Goal: Task Accomplishment & Management: Manage account settings

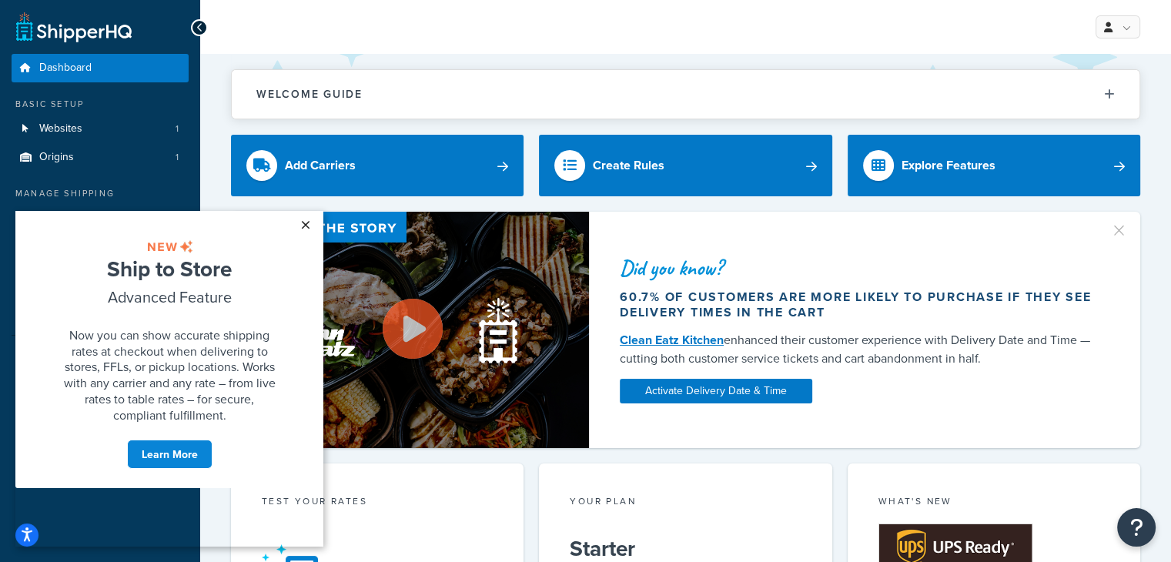
click at [305, 226] on link "×" at bounding box center [305, 225] width 27 height 28
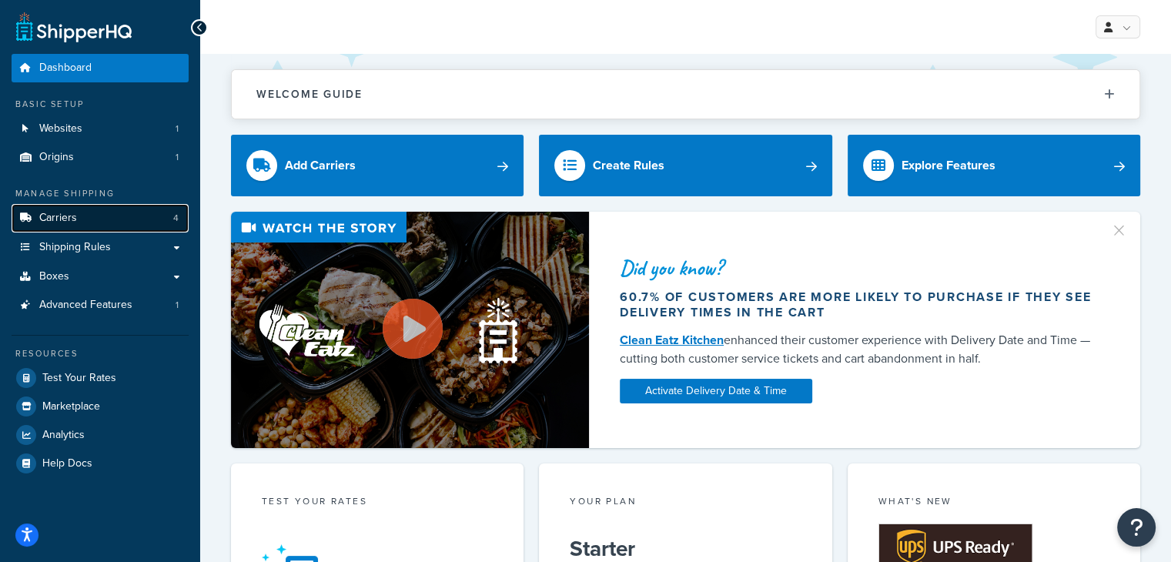
click at [96, 215] on link "Carriers 4" at bounding box center [100, 218] width 177 height 28
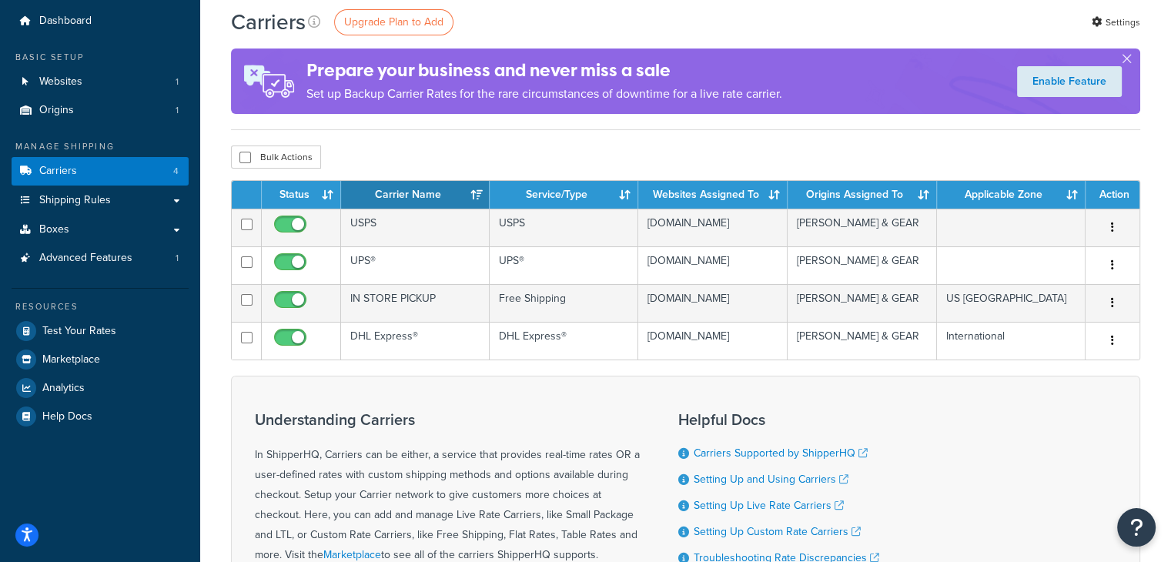
scroll to position [49, 0]
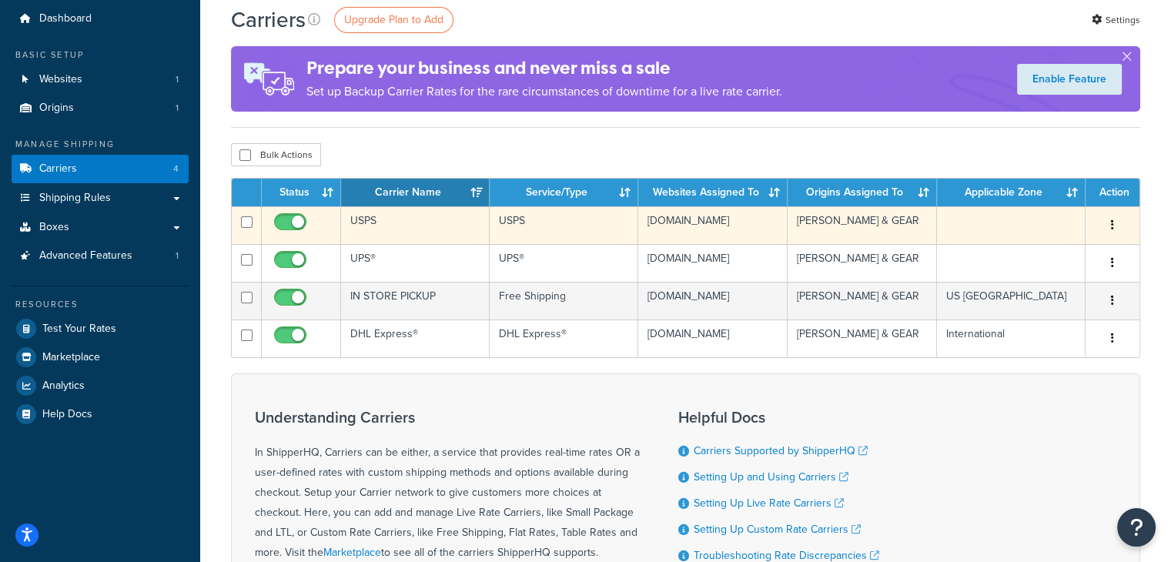
click at [1112, 226] on icon "button" at bounding box center [1112, 224] width 3 height 11
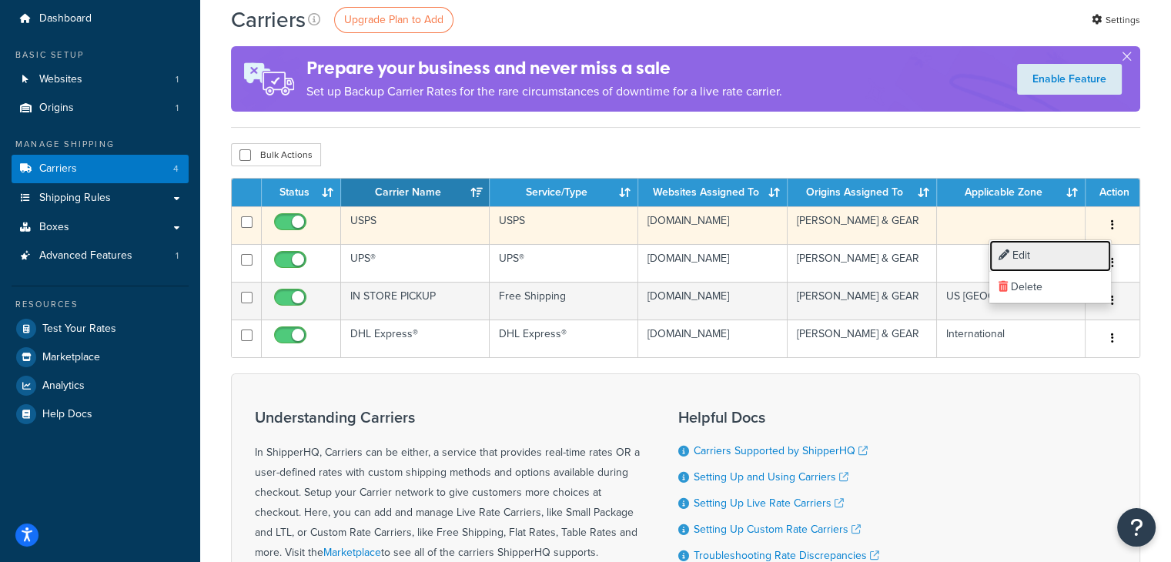
click at [1053, 264] on link "Edit" at bounding box center [1050, 256] width 122 height 32
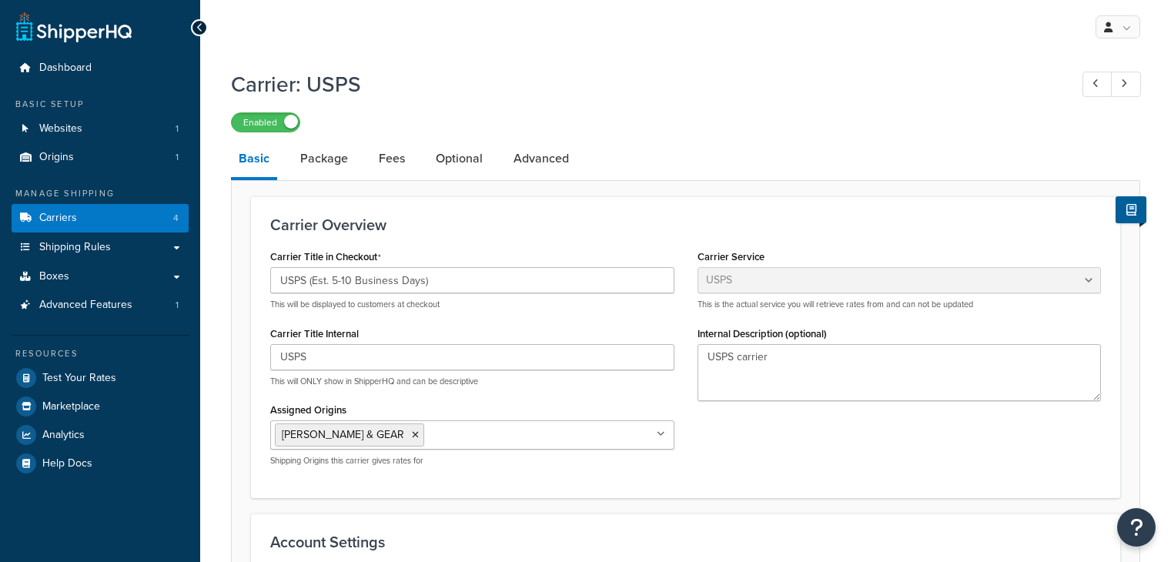
select select "usps"
select select "PLUS"
click at [376, 161] on link "Fees" at bounding box center [392, 158] width 42 height 37
select select "AFTER"
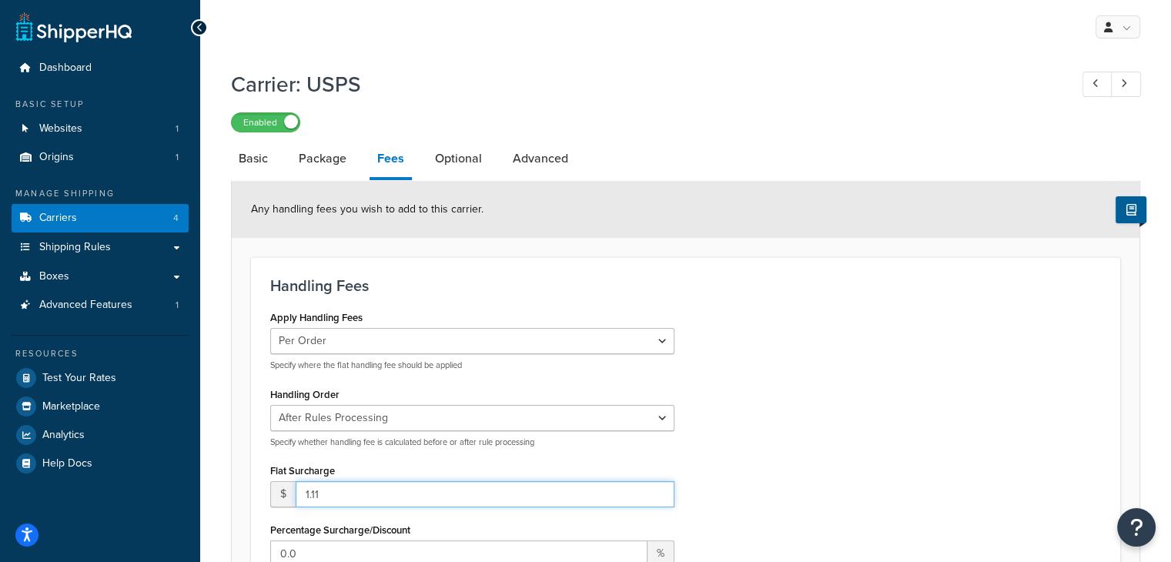
drag, startPoint x: 329, startPoint y: 493, endPoint x: 259, endPoint y: 510, distance: 72.3
click at [259, 510] on div "Apply Handling Fees Per Order Per Item Per Package Specify where the flat handl…" at bounding box center [472, 480] width 427 height 348
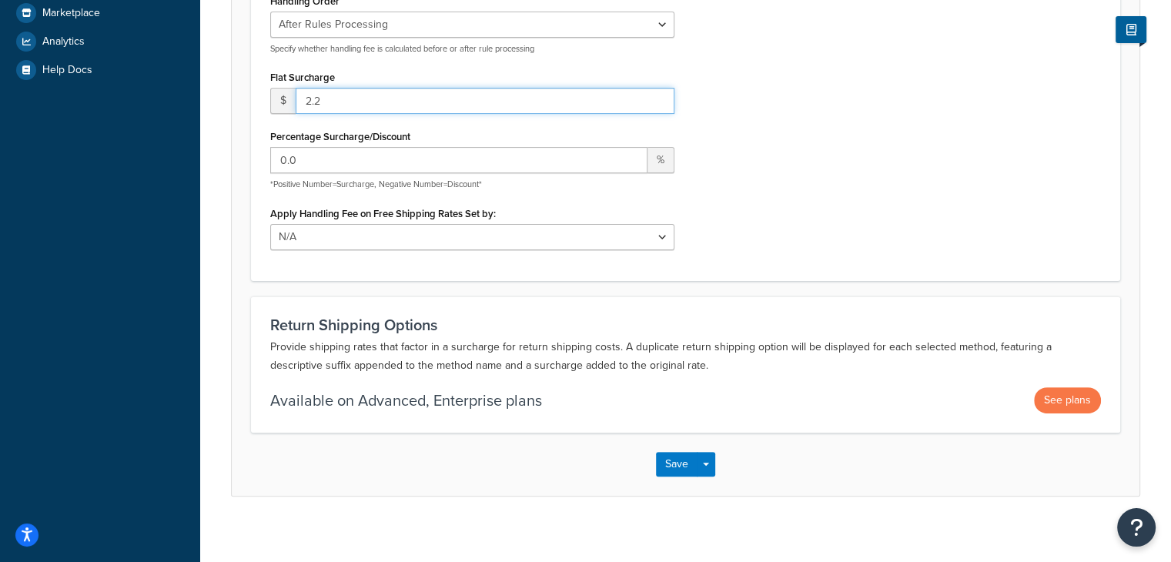
scroll to position [403, 0]
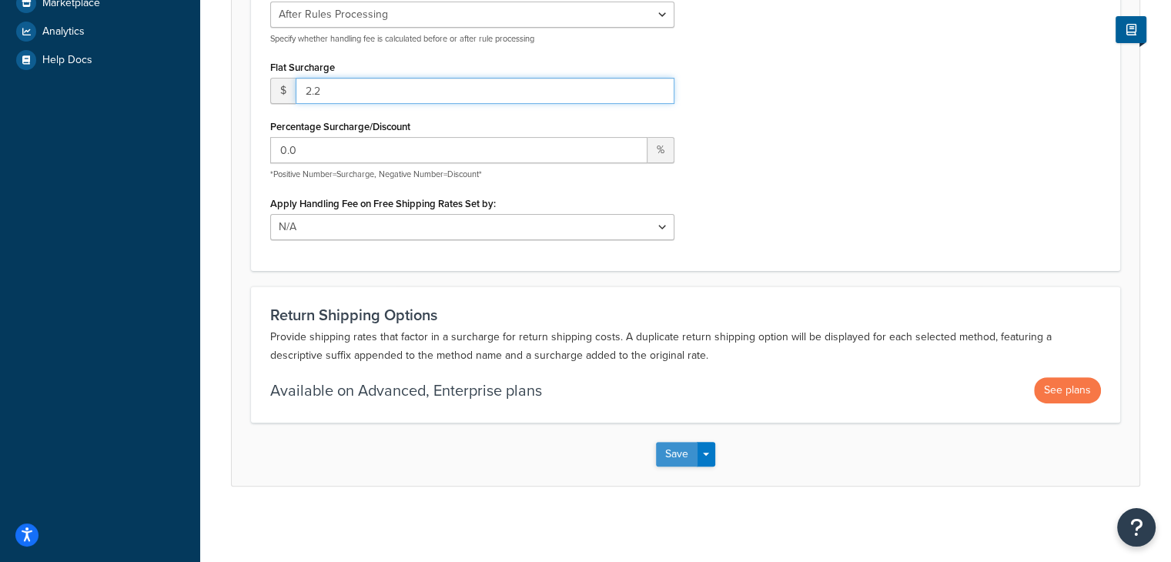
type input "2.2"
click at [675, 450] on button "Save" at bounding box center [677, 454] width 42 height 25
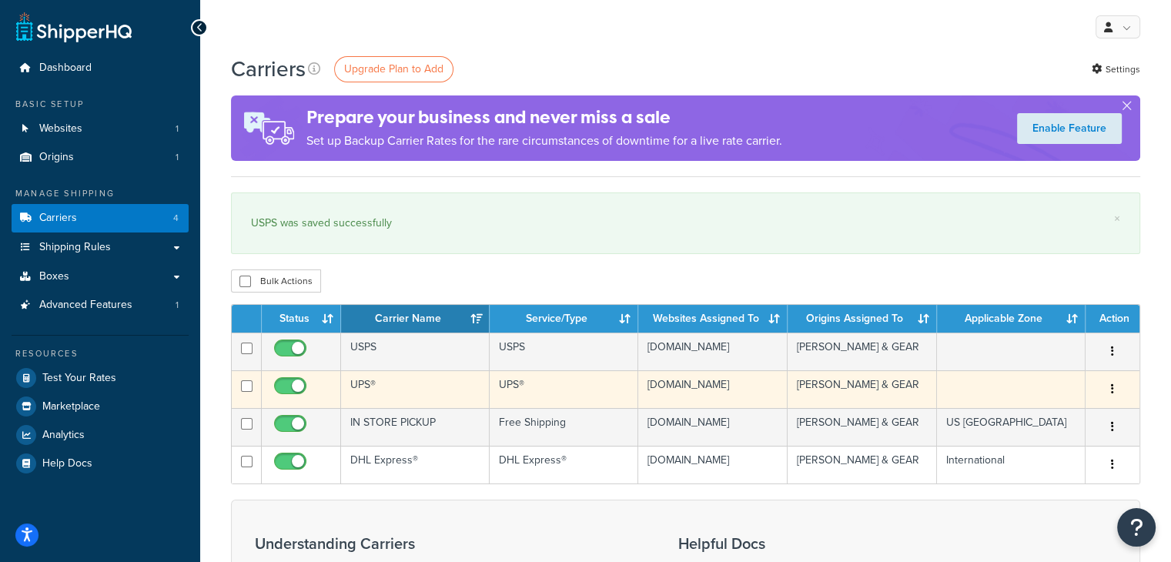
click at [1115, 394] on button "button" at bounding box center [1113, 389] width 22 height 25
click at [1064, 420] on link "Edit" at bounding box center [1050, 419] width 122 height 32
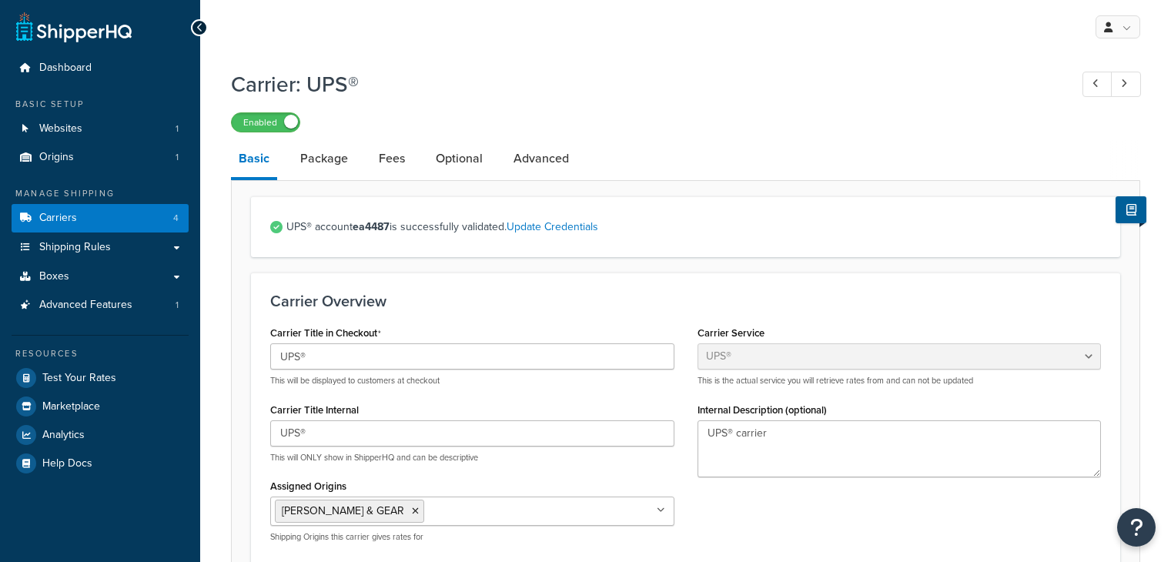
select select "ups"
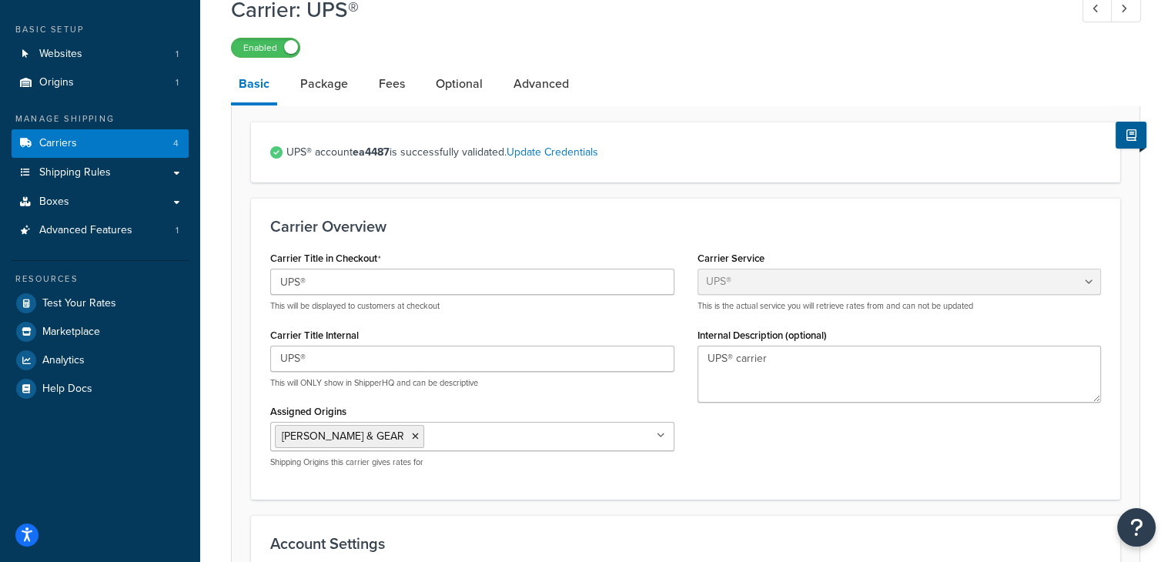
scroll to position [68, 0]
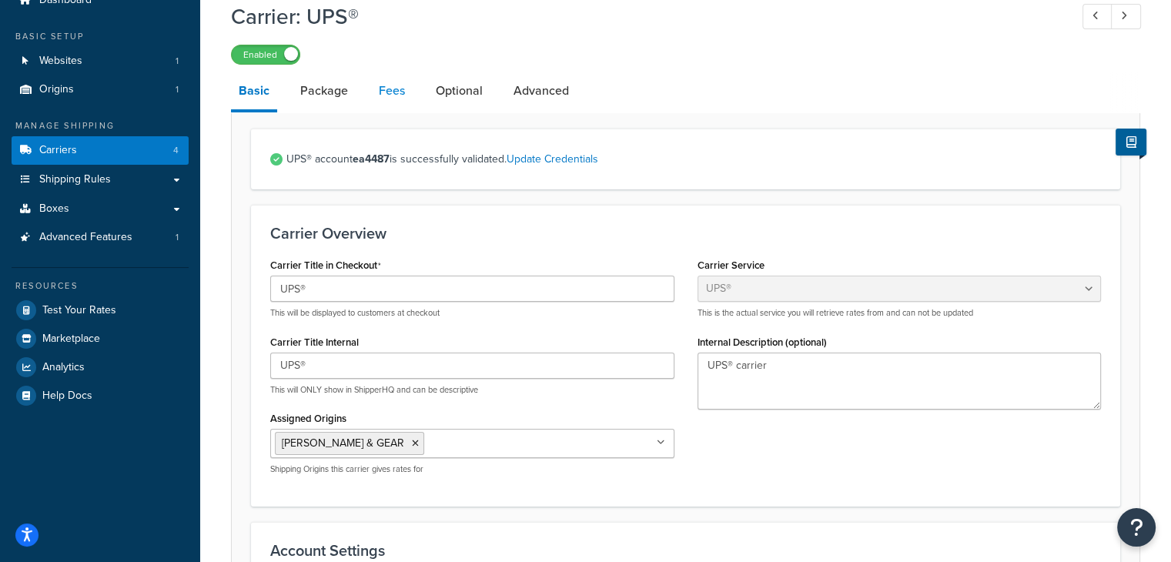
click at [381, 88] on link "Fees" at bounding box center [392, 90] width 42 height 37
select select "AFTER"
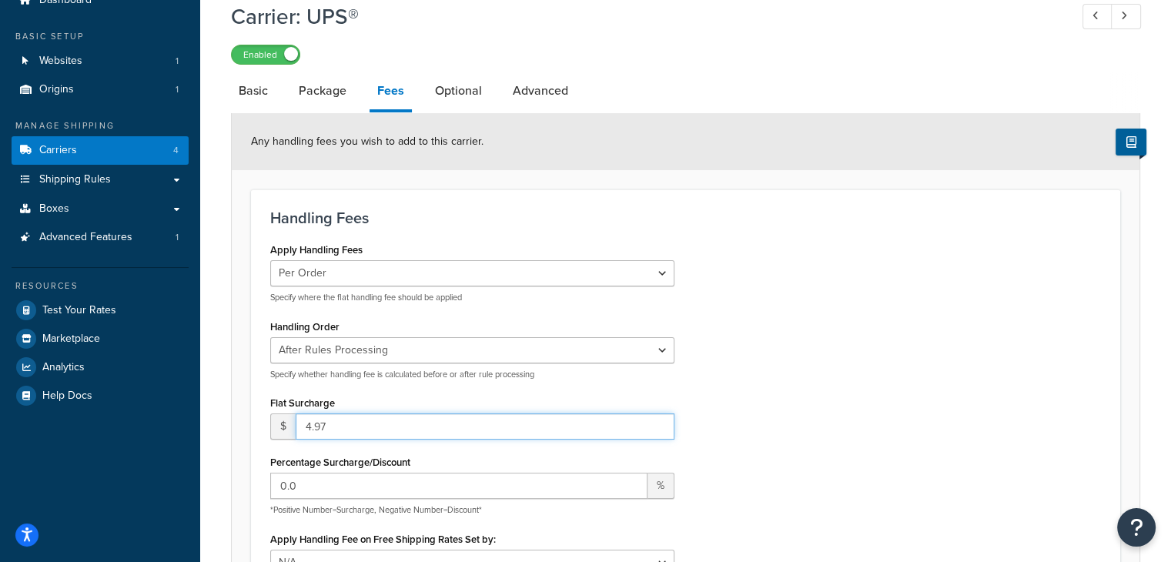
click at [449, 423] on input "4.97" at bounding box center [485, 426] width 379 height 26
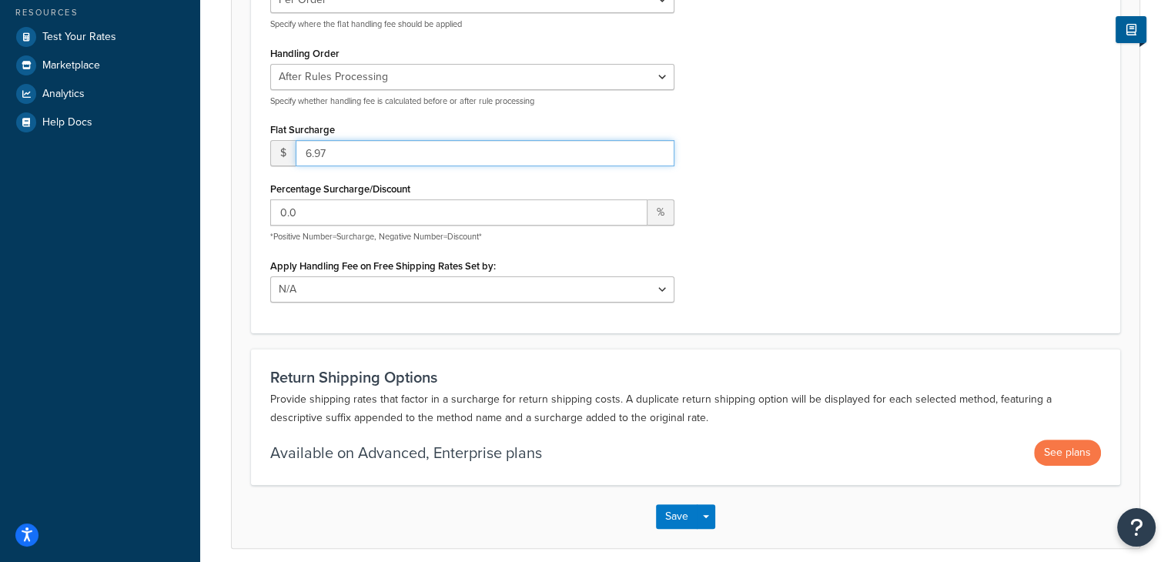
scroll to position [403, 0]
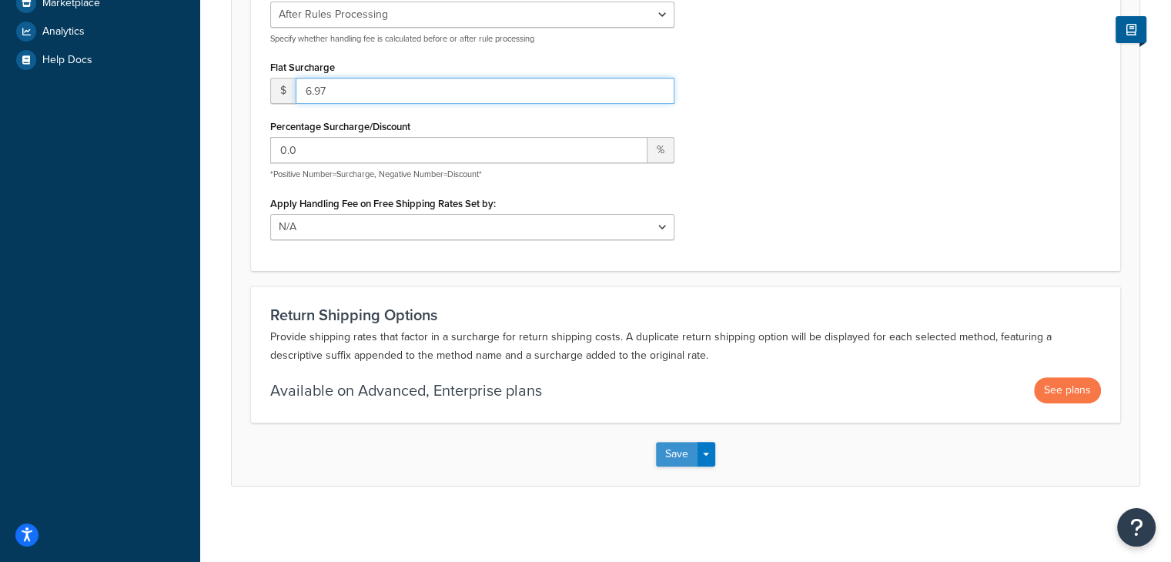
type input "6.97"
click at [672, 452] on button "Save" at bounding box center [677, 454] width 42 height 25
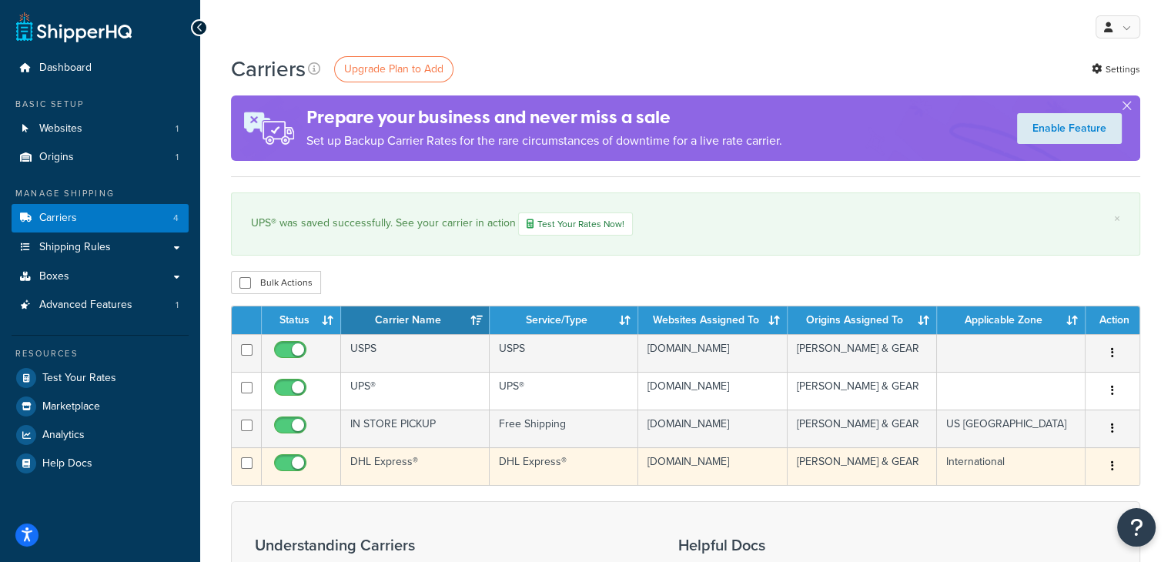
click at [1115, 468] on button "button" at bounding box center [1113, 466] width 22 height 25
click at [1040, 501] on link "Edit" at bounding box center [1050, 496] width 122 height 32
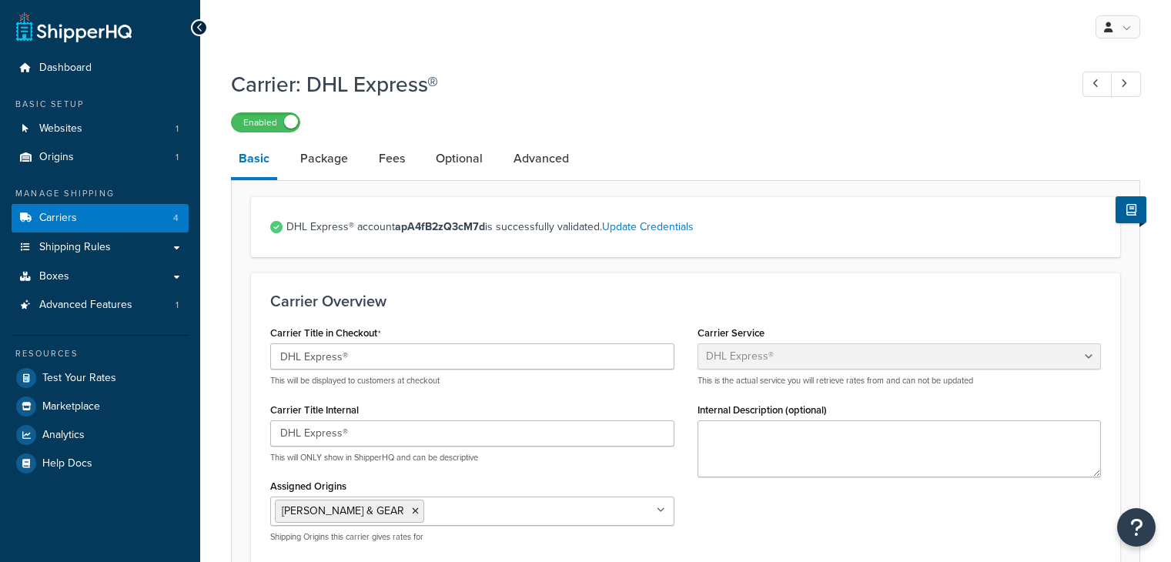
select select "dhl"
click at [387, 162] on link "Fees" at bounding box center [392, 158] width 42 height 37
select select "AFTER"
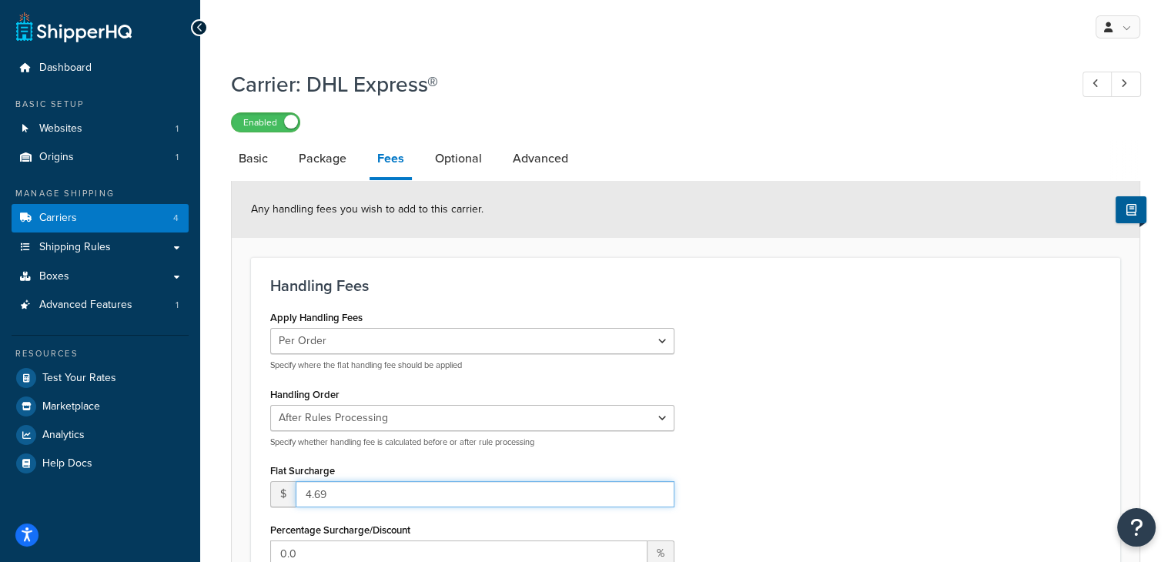
drag, startPoint x: 313, startPoint y: 496, endPoint x: 289, endPoint y: 497, distance: 23.1
click at [289, 497] on div "$ 4.69" at bounding box center [472, 494] width 404 height 26
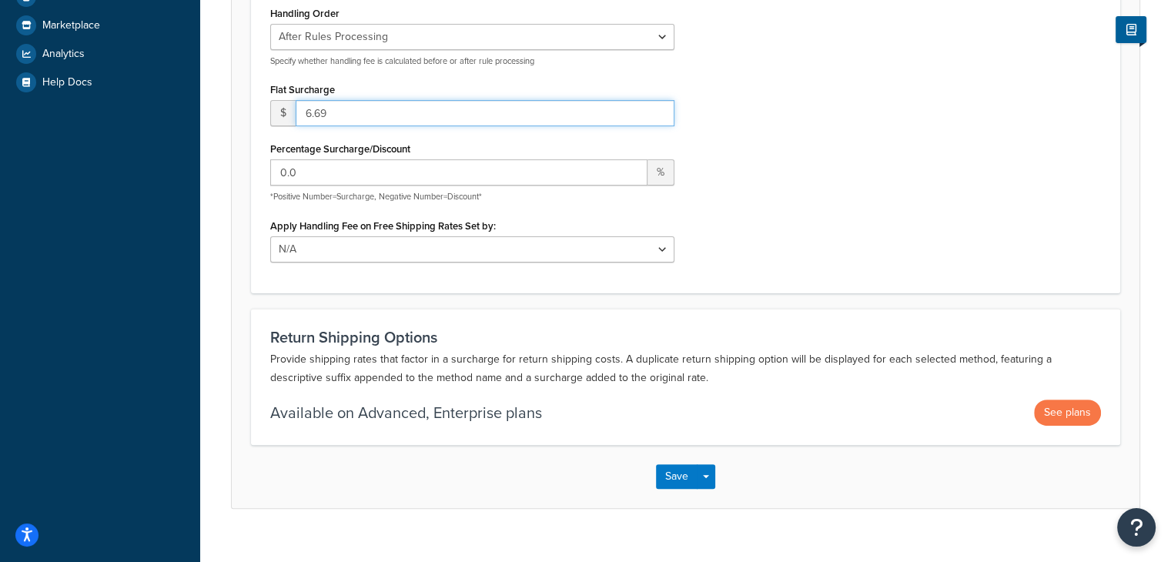
scroll to position [385, 0]
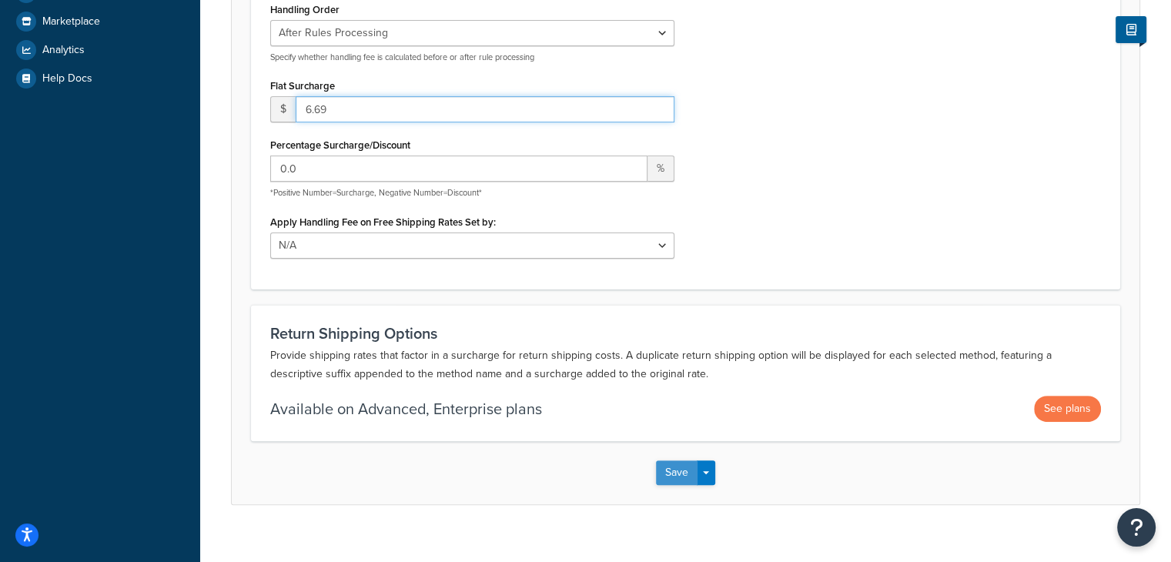
type input "6.69"
click at [669, 466] on button "Save" at bounding box center [677, 472] width 42 height 25
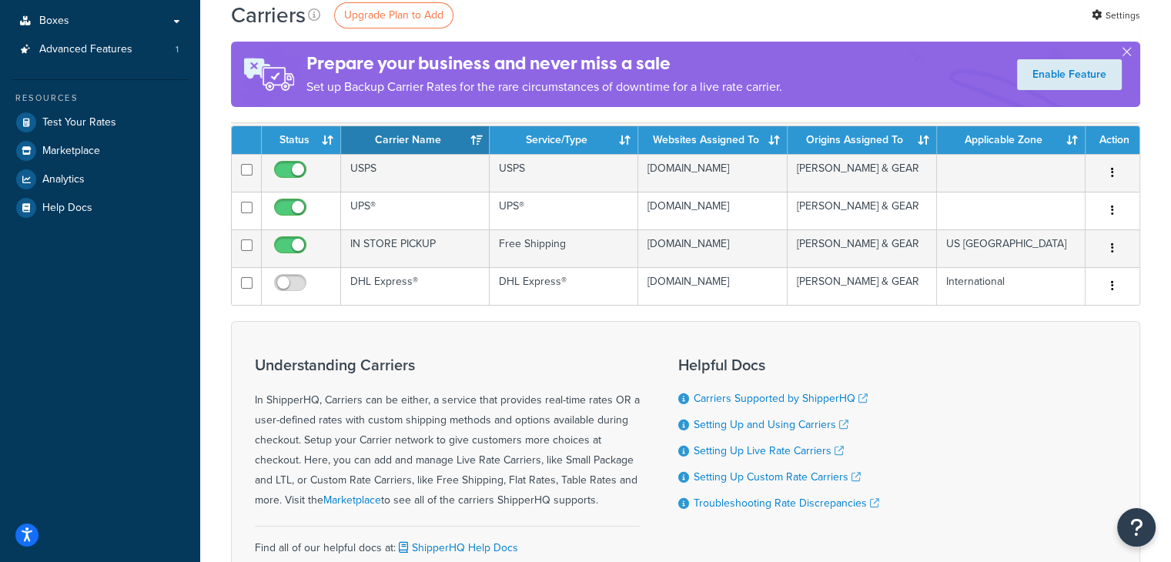
scroll to position [271, 0]
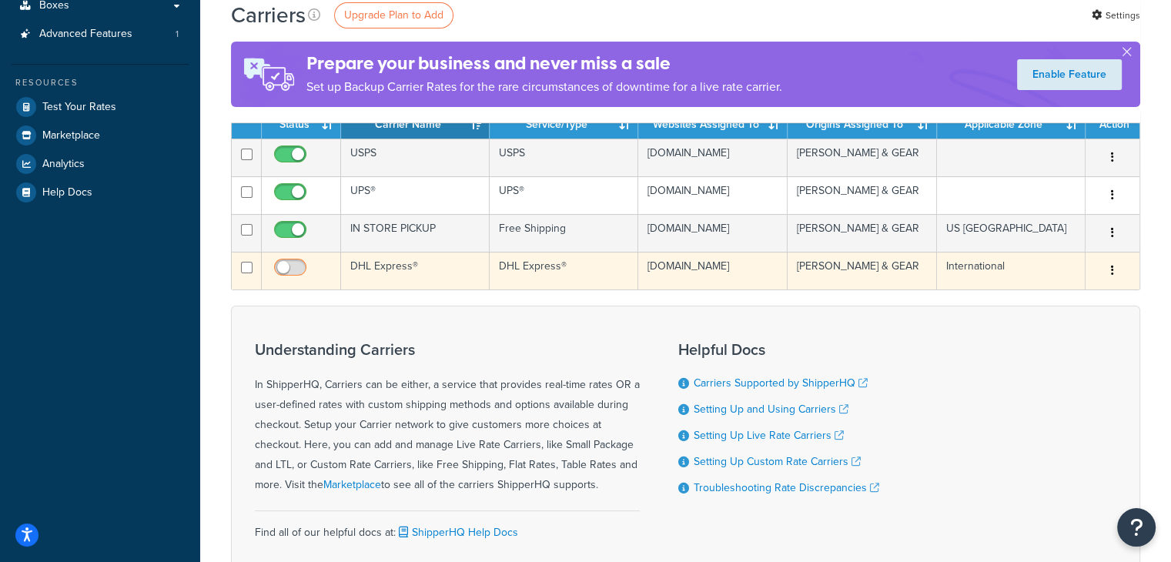
click at [282, 272] on input "checkbox" at bounding box center [292, 271] width 42 height 19
checkbox input "true"
